Goal: Find specific page/section: Find specific page/section

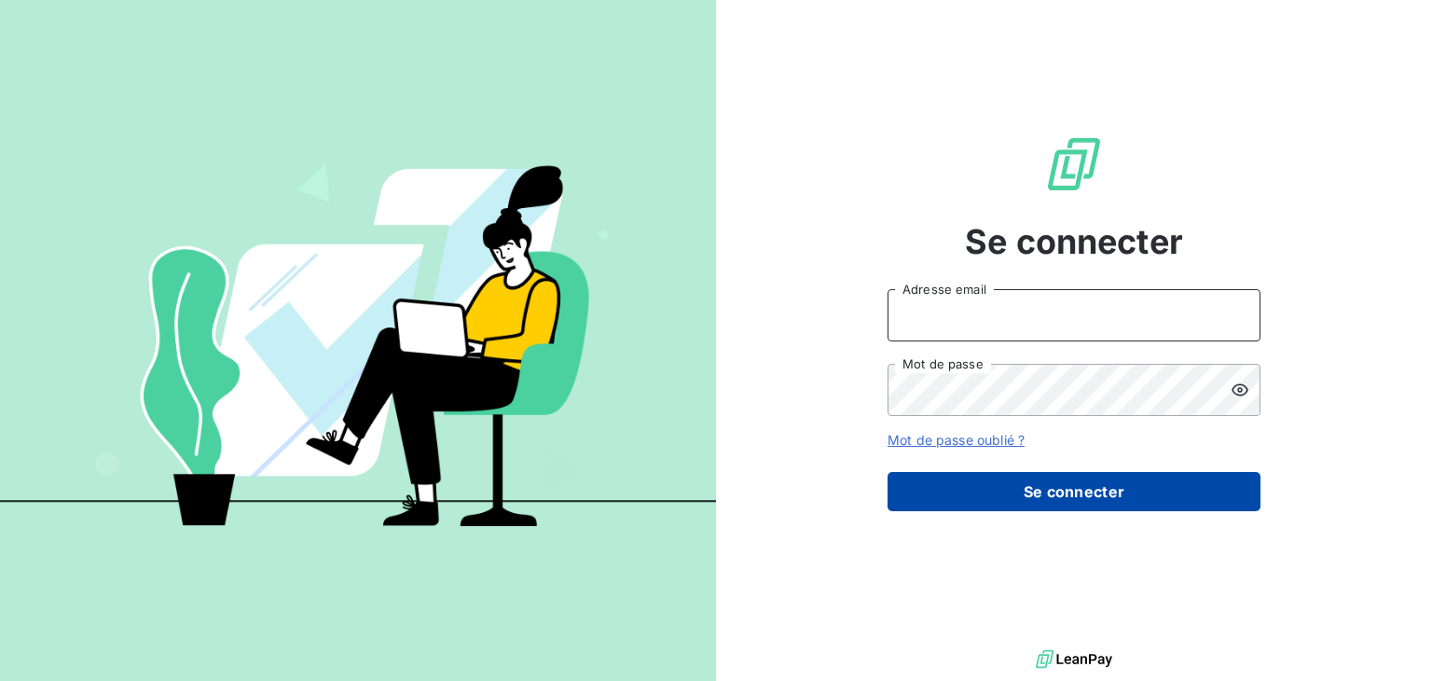
type input "[EMAIL_ADDRESS][DOMAIN_NAME]"
click at [1090, 493] on button "Se connecter" at bounding box center [1073, 491] width 373 height 39
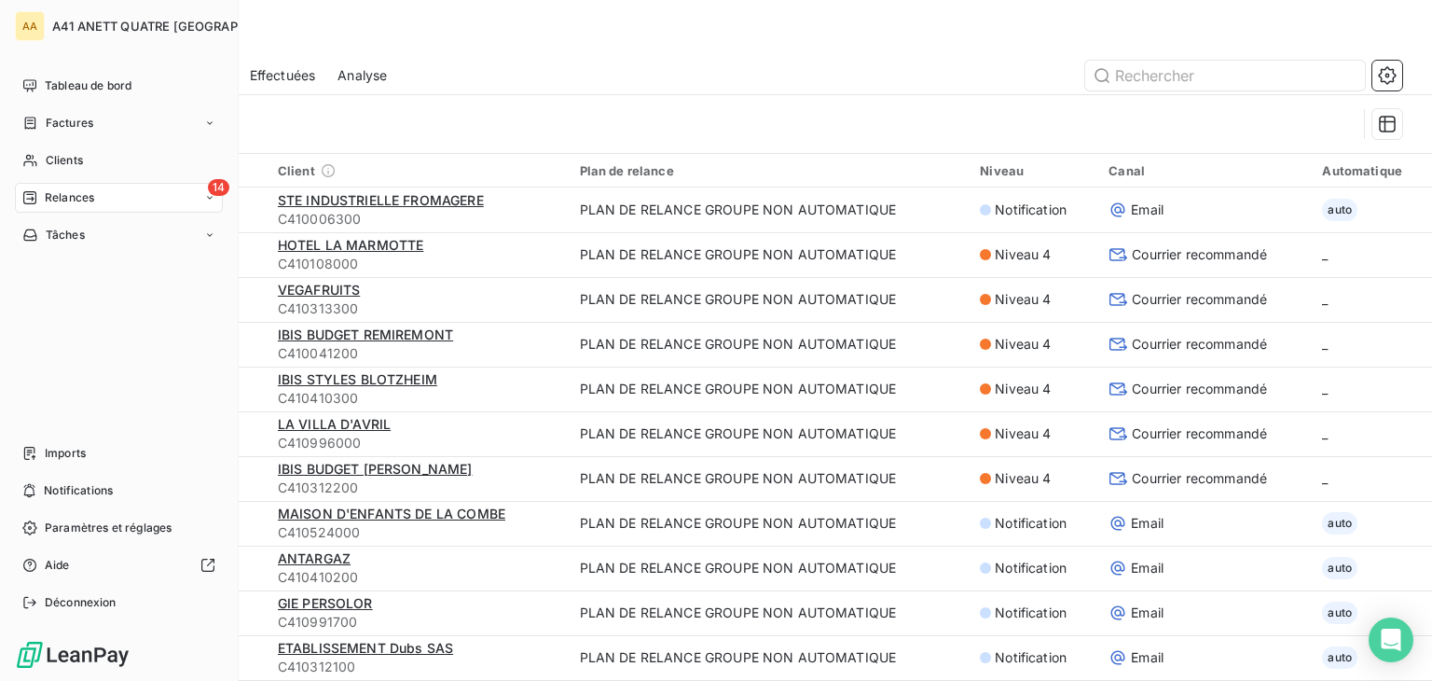
click at [82, 199] on span "Relances" at bounding box center [69, 197] width 49 height 17
click at [82, 189] on span "Relances" at bounding box center [69, 197] width 49 height 17
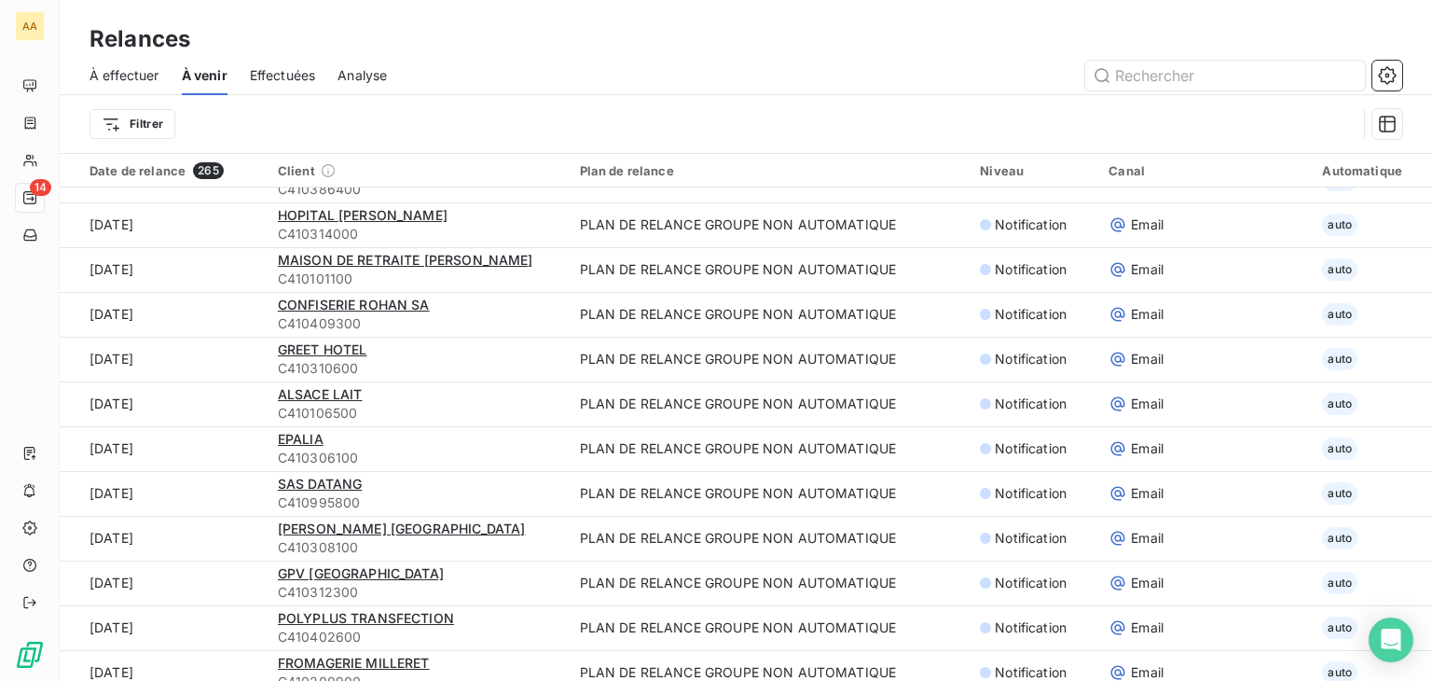
scroll to position [653, 0]
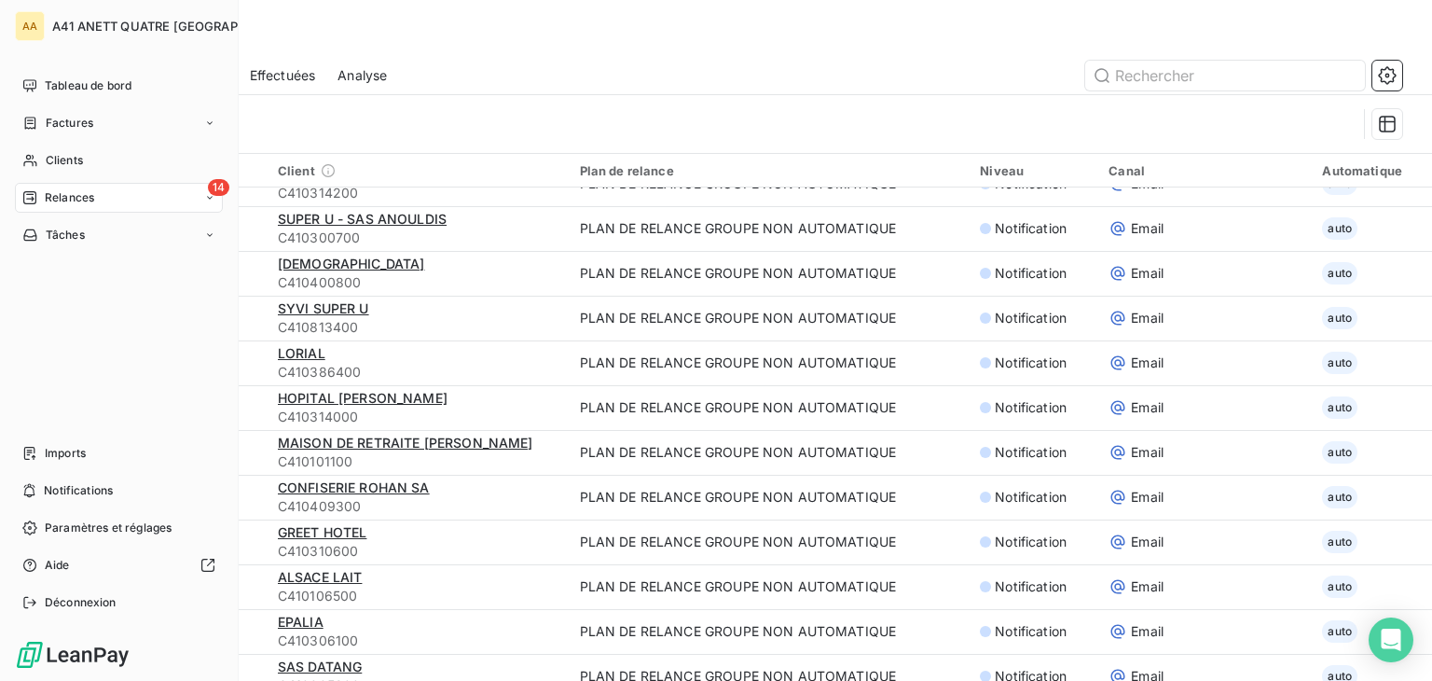
click at [57, 195] on span "Relances" at bounding box center [69, 197] width 49 height 17
click at [62, 314] on span "Effectuées" at bounding box center [74, 309] width 58 height 17
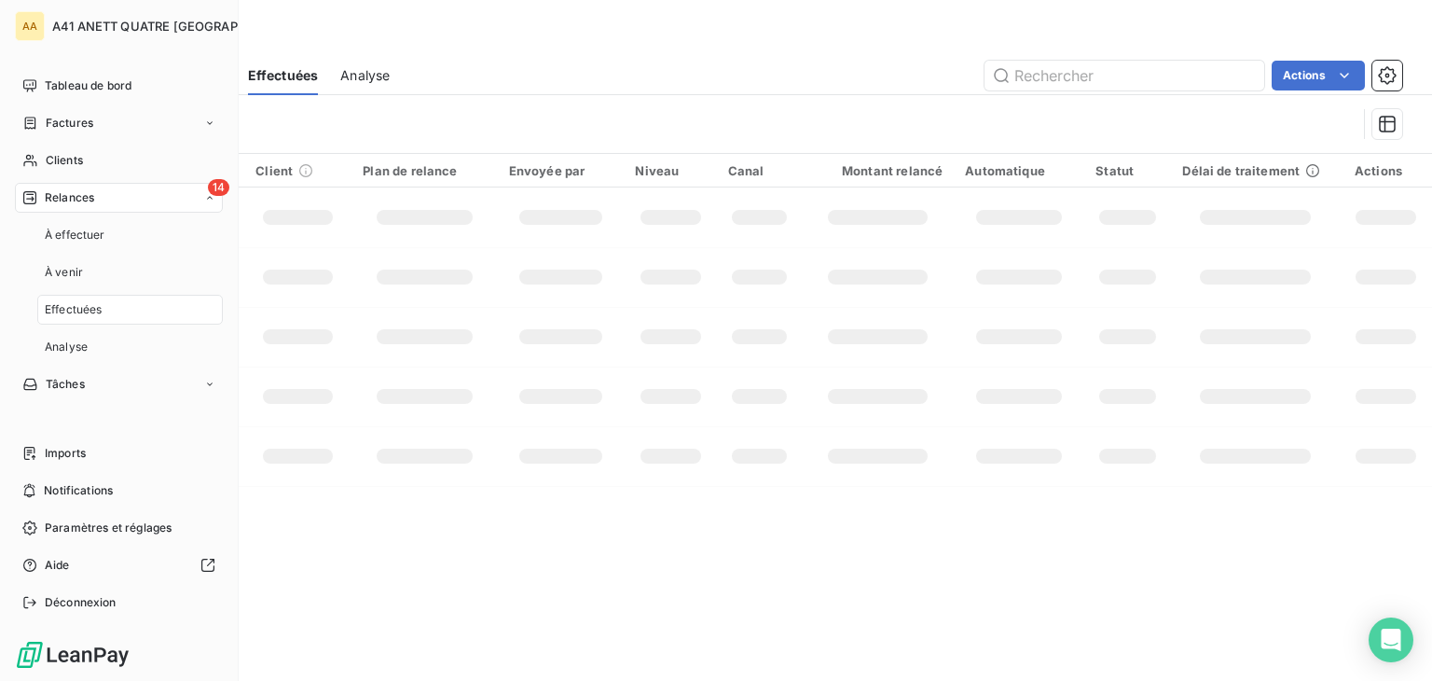
click at [63, 194] on span "Relances" at bounding box center [69, 197] width 49 height 17
click at [63, 193] on span "Relances" at bounding box center [69, 197] width 49 height 17
click at [64, 228] on span "À effectuer" at bounding box center [75, 235] width 61 height 17
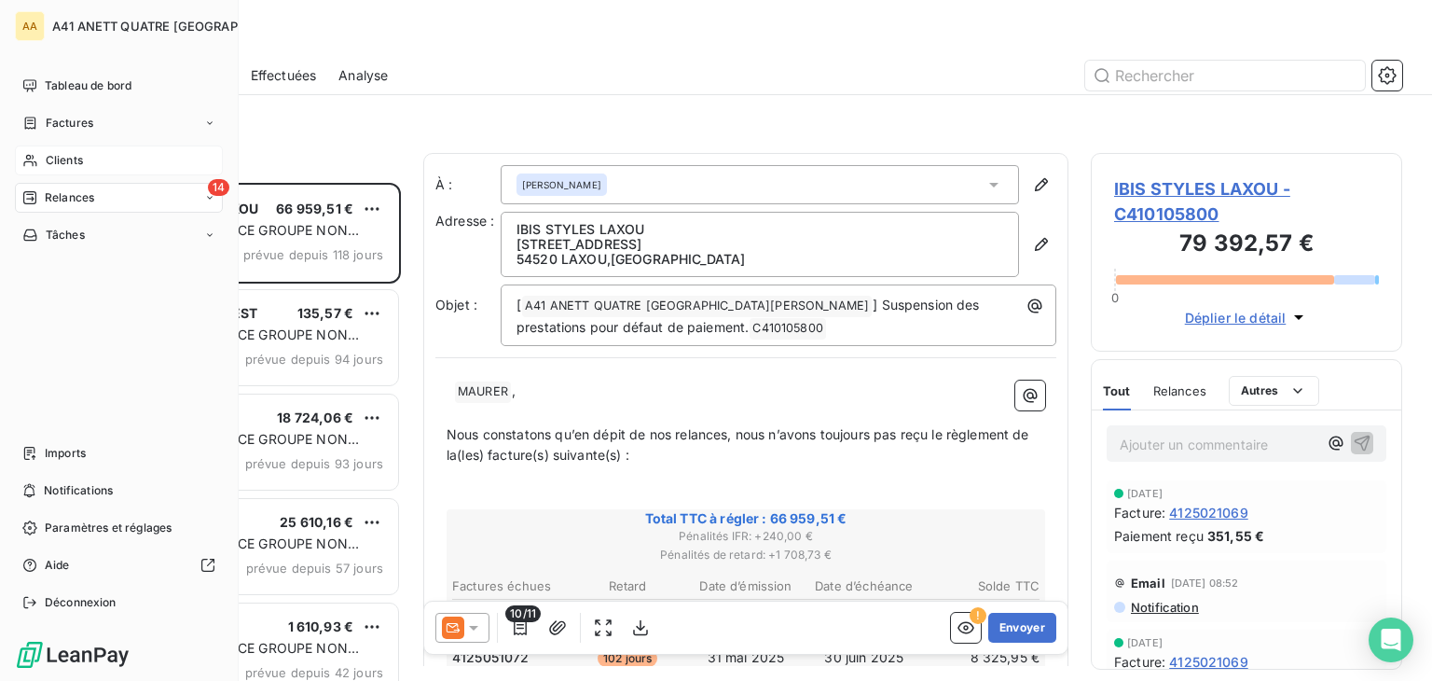
click at [62, 166] on span "Clients" at bounding box center [64, 160] width 37 height 17
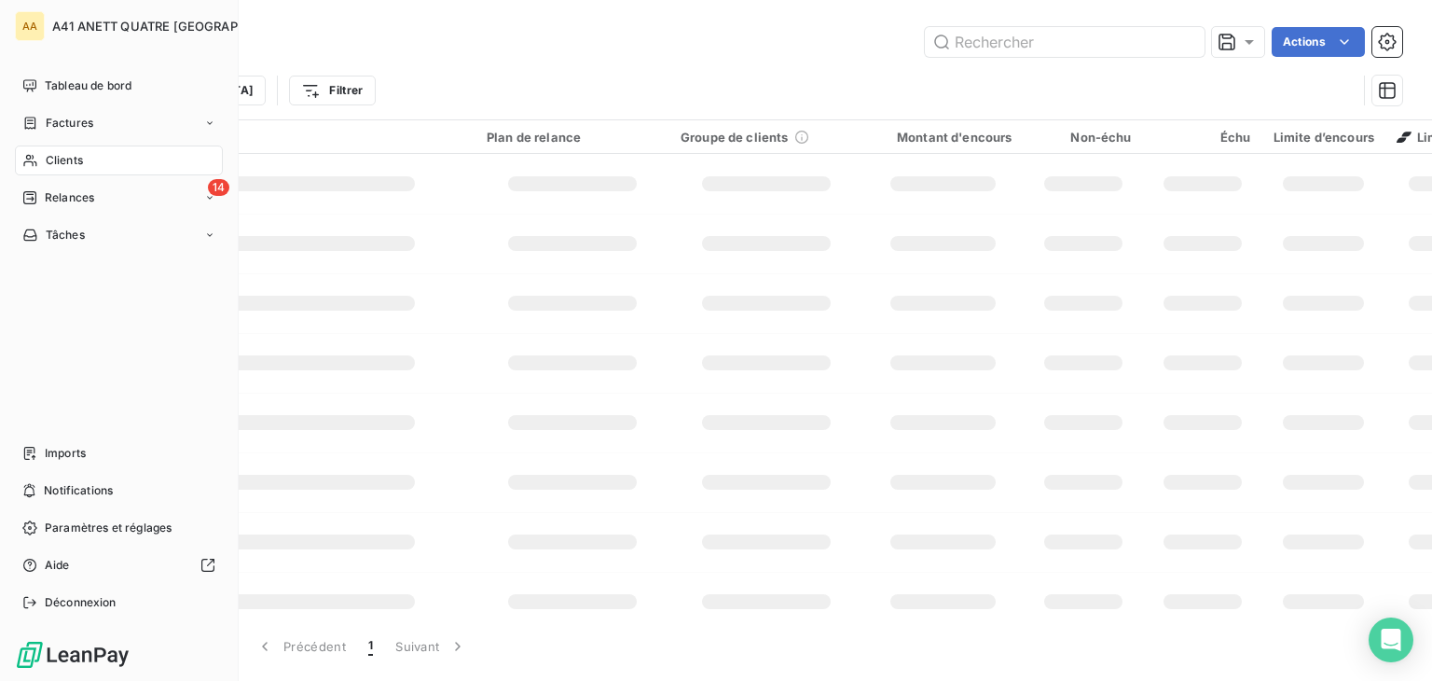
click at [62, 158] on span "Clients" at bounding box center [64, 160] width 37 height 17
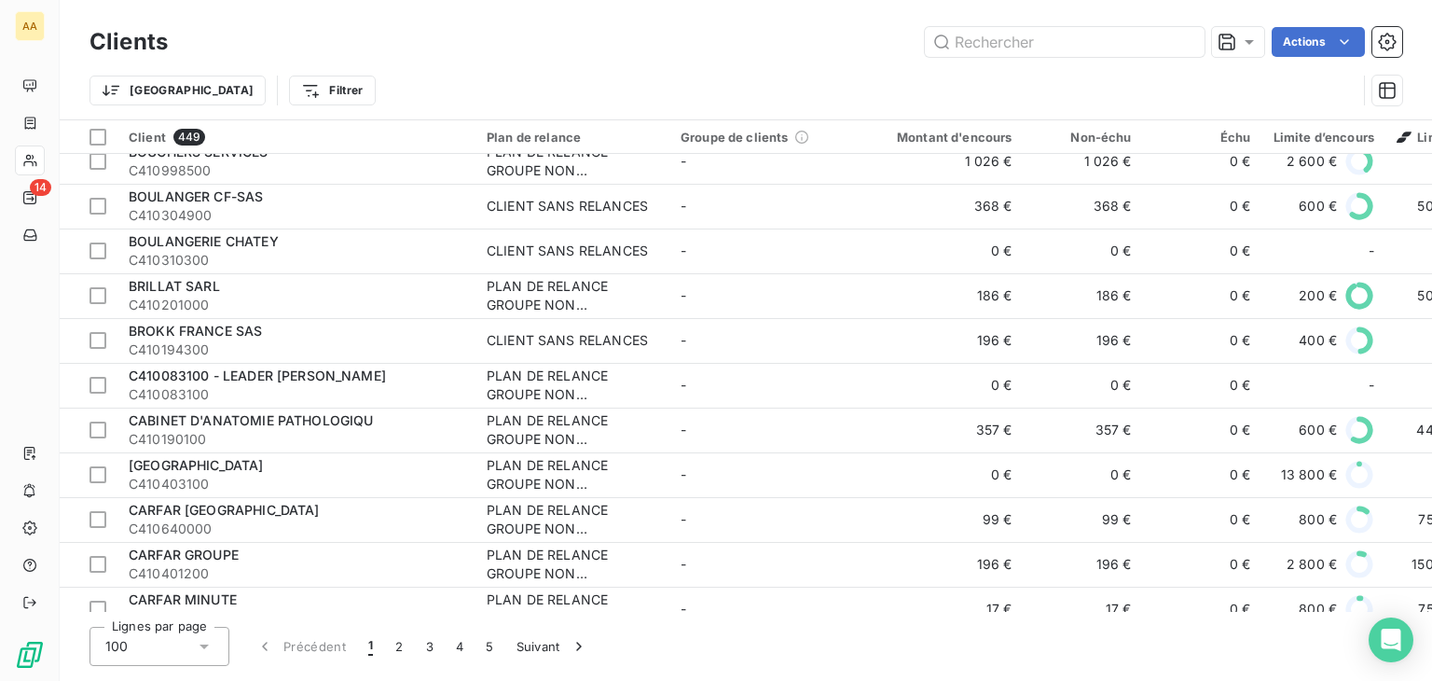
scroll to position [1958, 0]
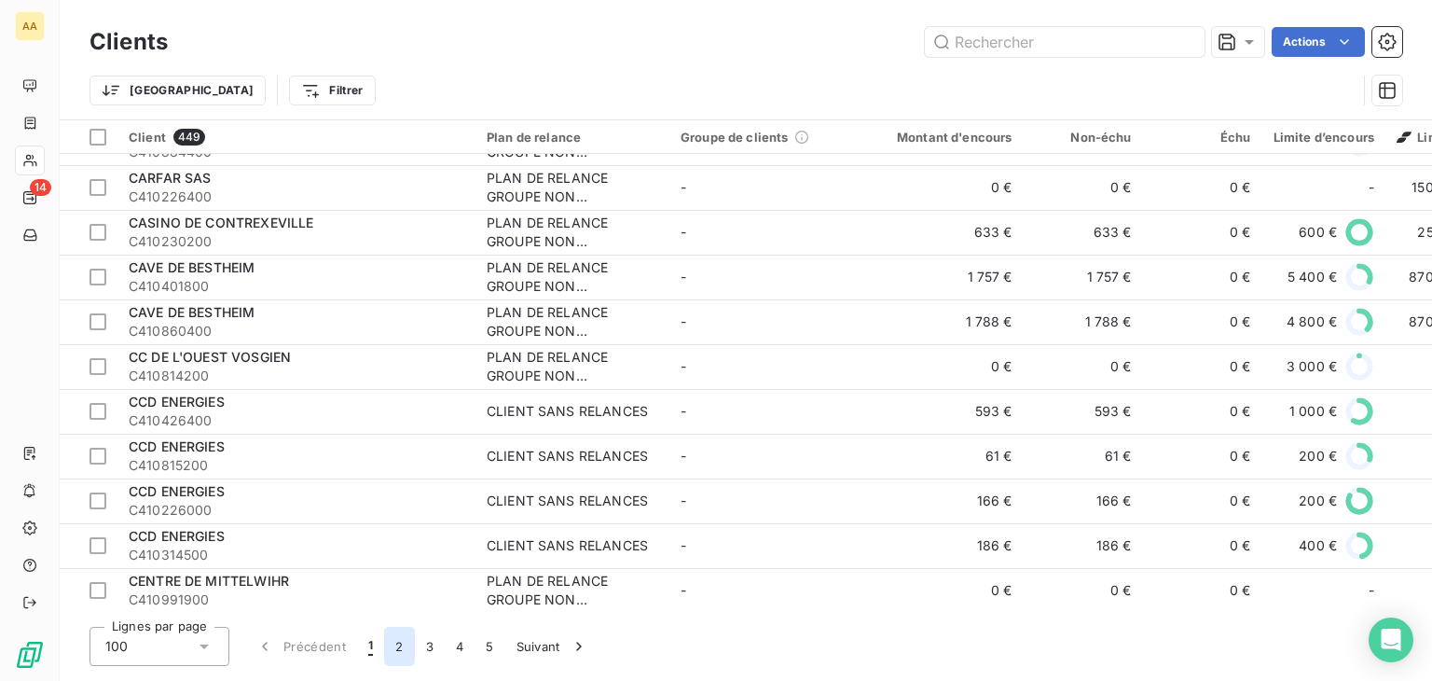
click at [403, 643] on button "2" at bounding box center [399, 645] width 30 height 39
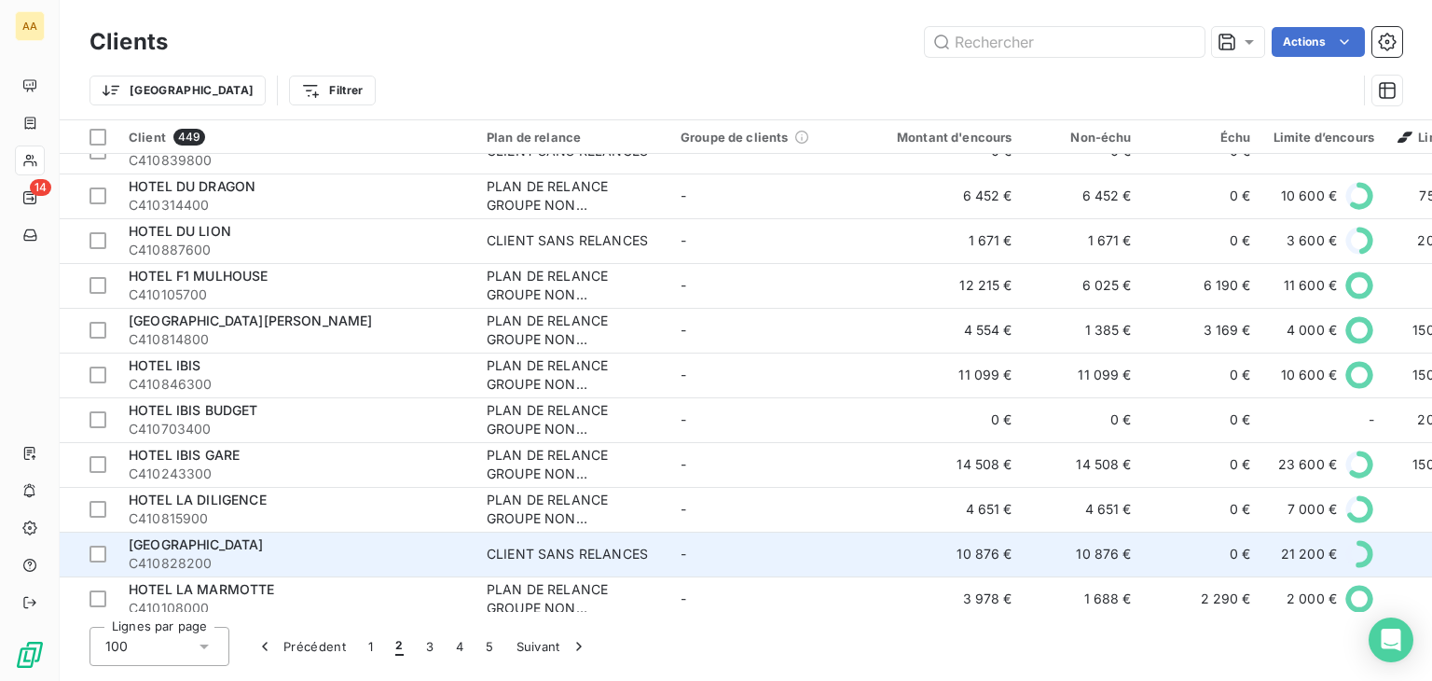
scroll to position [4024, 0]
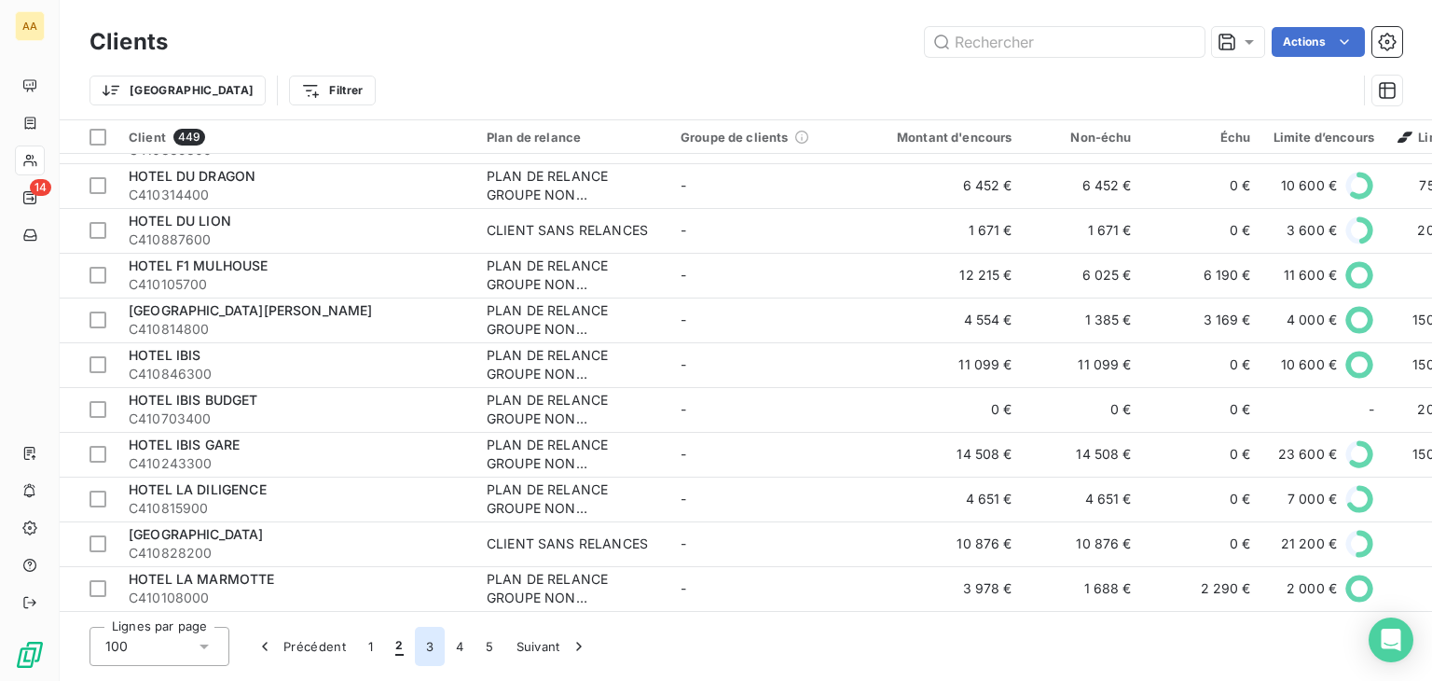
click at [425, 643] on button "3" at bounding box center [430, 645] width 30 height 39
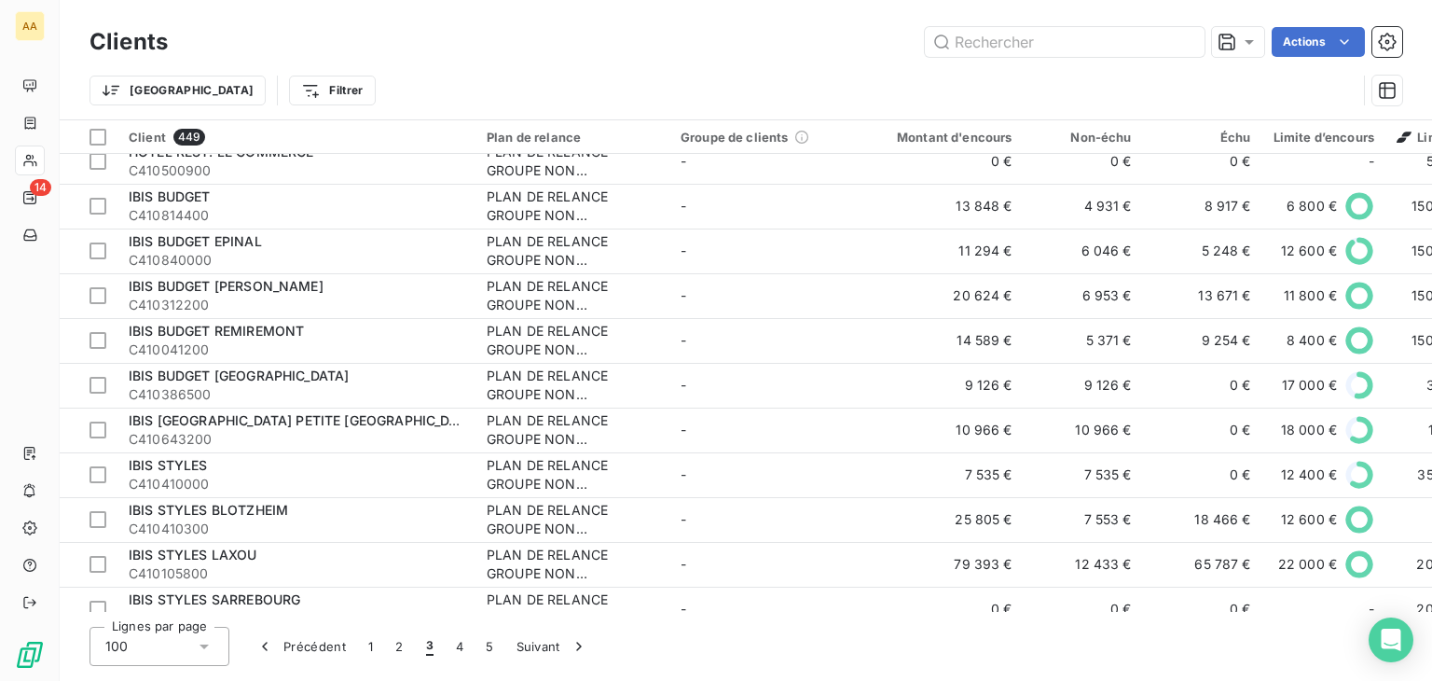
scroll to position [389, 0]
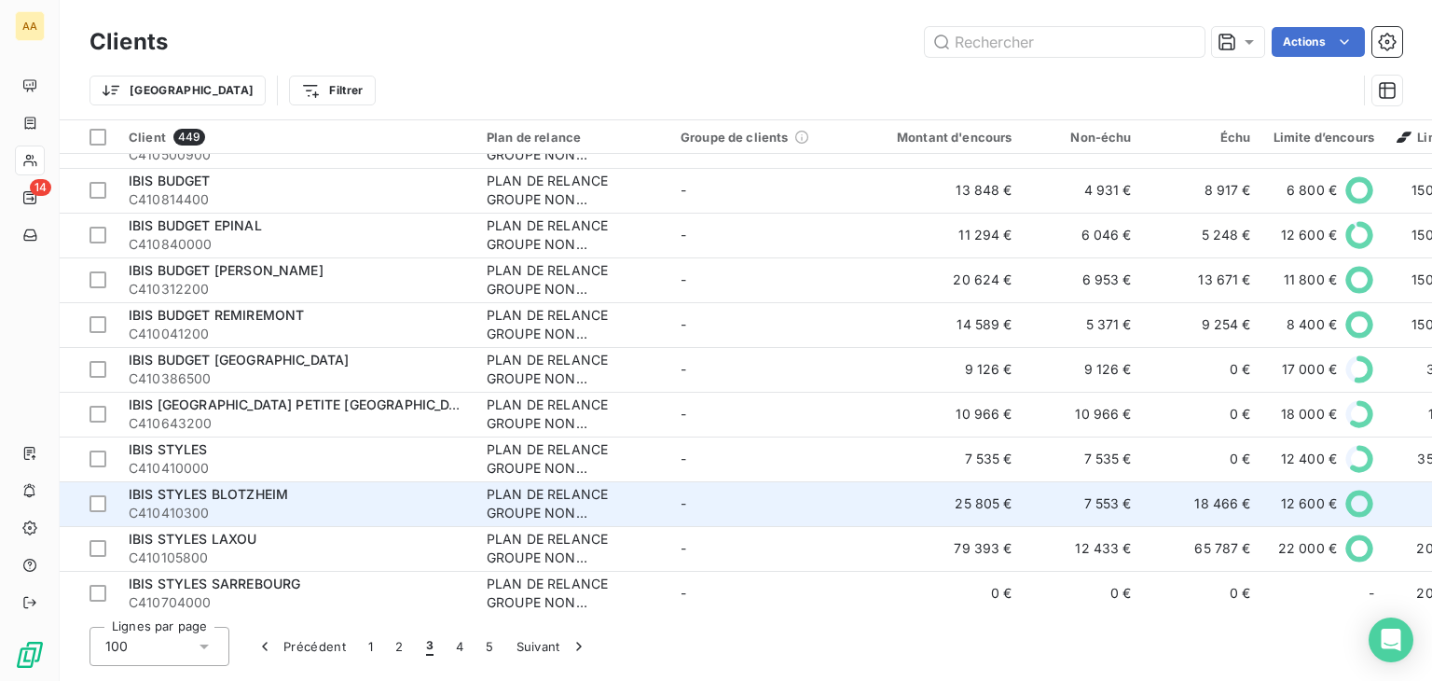
click at [316, 497] on div "IBIS STYLES BLOTZHEIM" at bounding box center [297, 494] width 336 height 19
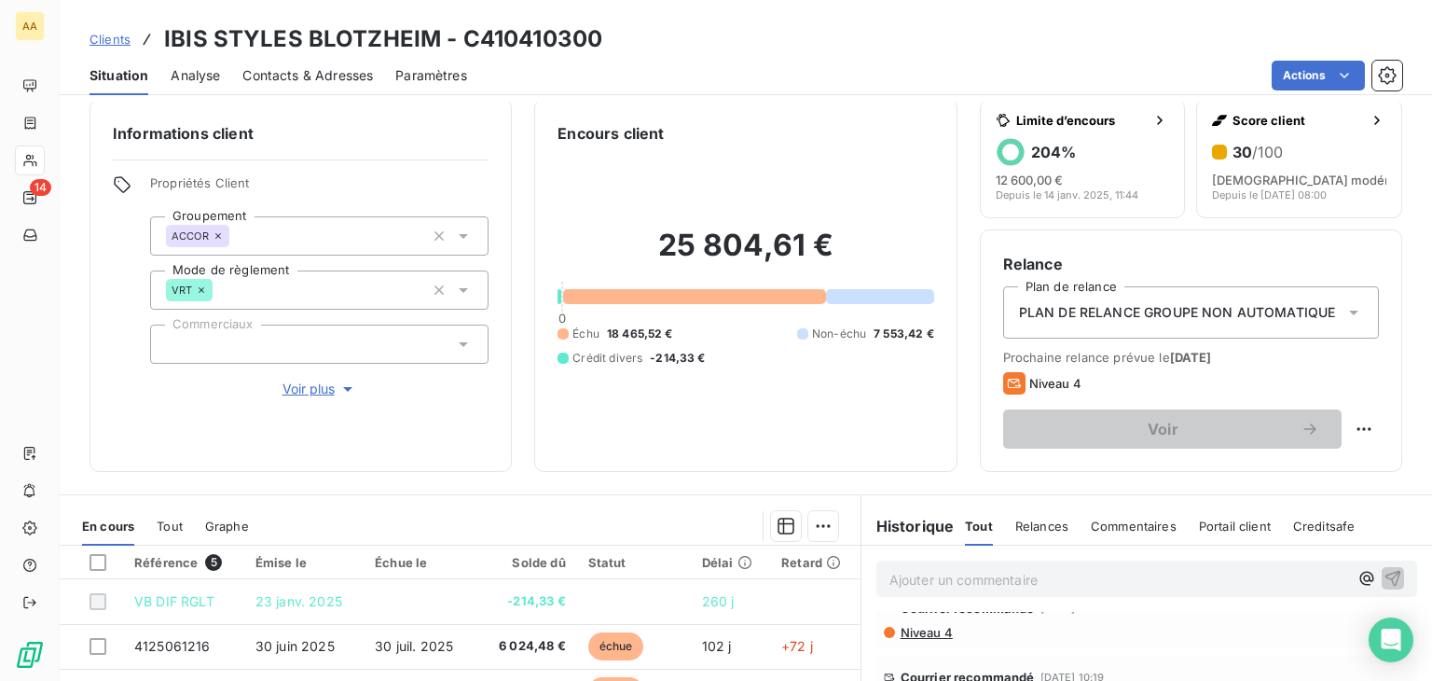
scroll to position [201, 0]
